Goal: Task Accomplishment & Management: Manage account settings

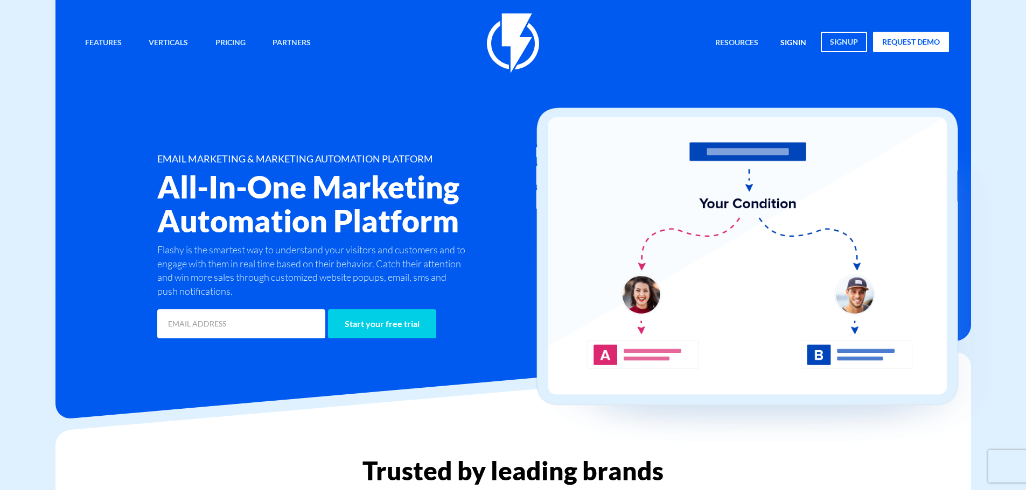
click at [805, 47] on link "signin" at bounding box center [793, 43] width 42 height 23
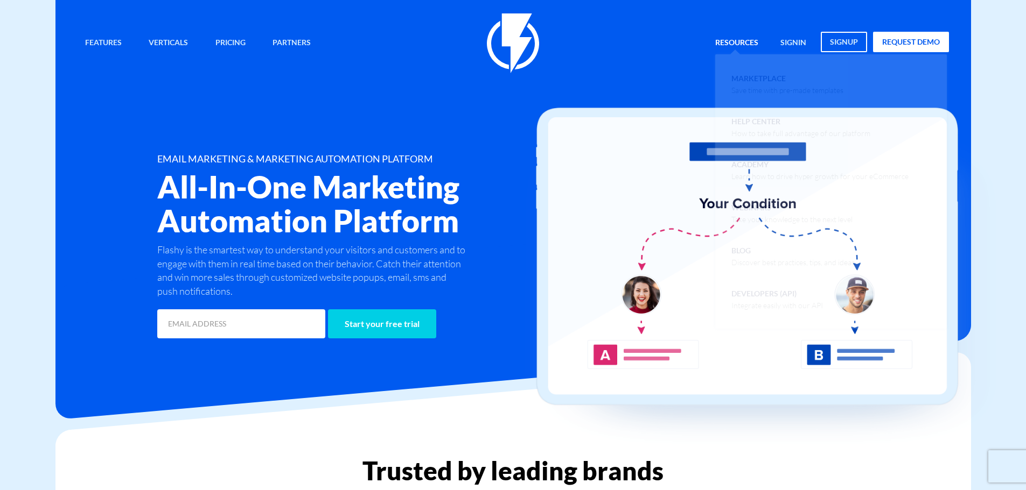
drag, startPoint x: 794, startPoint y: 38, endPoint x: 766, endPoint y: 46, distance: 29.7
click at [794, 38] on link "signin" at bounding box center [793, 43] width 42 height 23
